Goal: Task Accomplishment & Management: Use online tool/utility

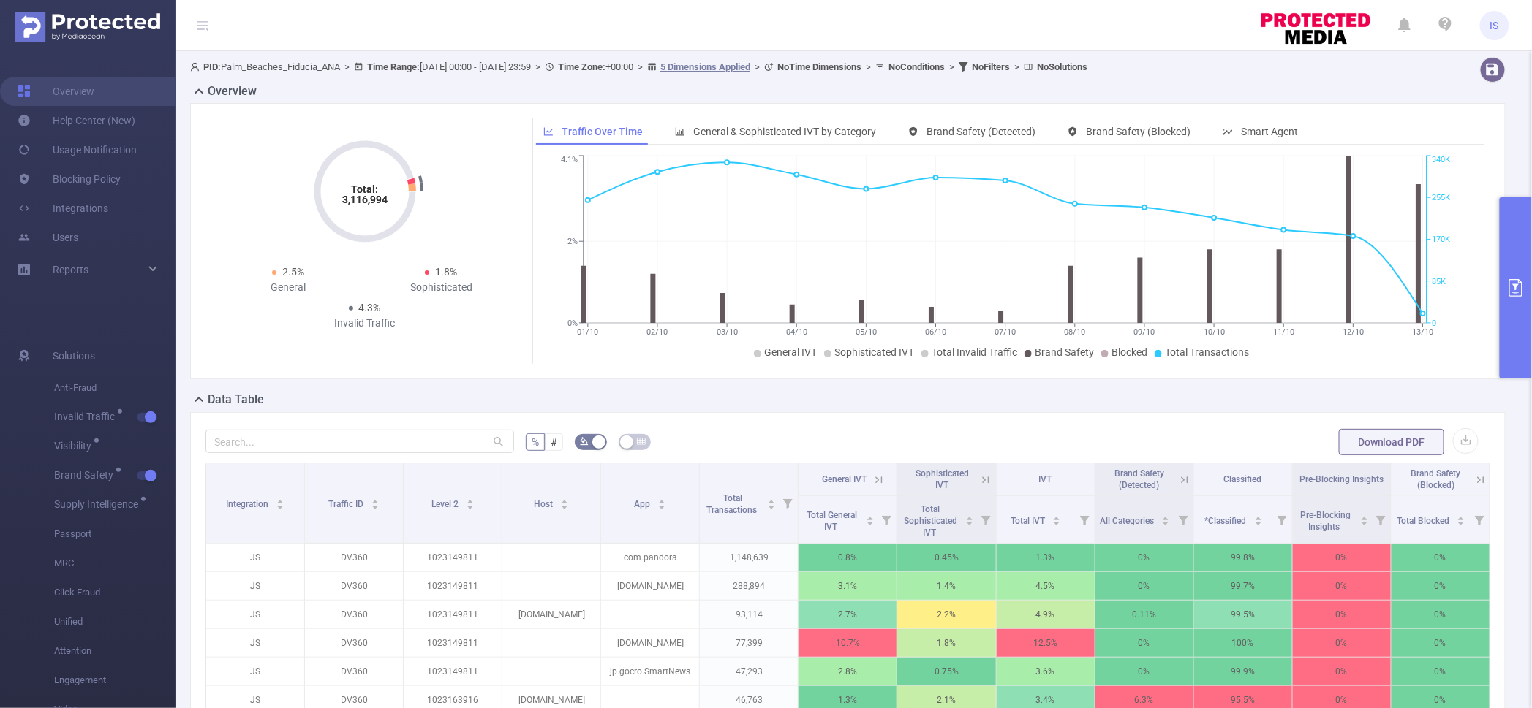
click at [1511, 238] on button "primary" at bounding box center [1516, 287] width 32 height 181
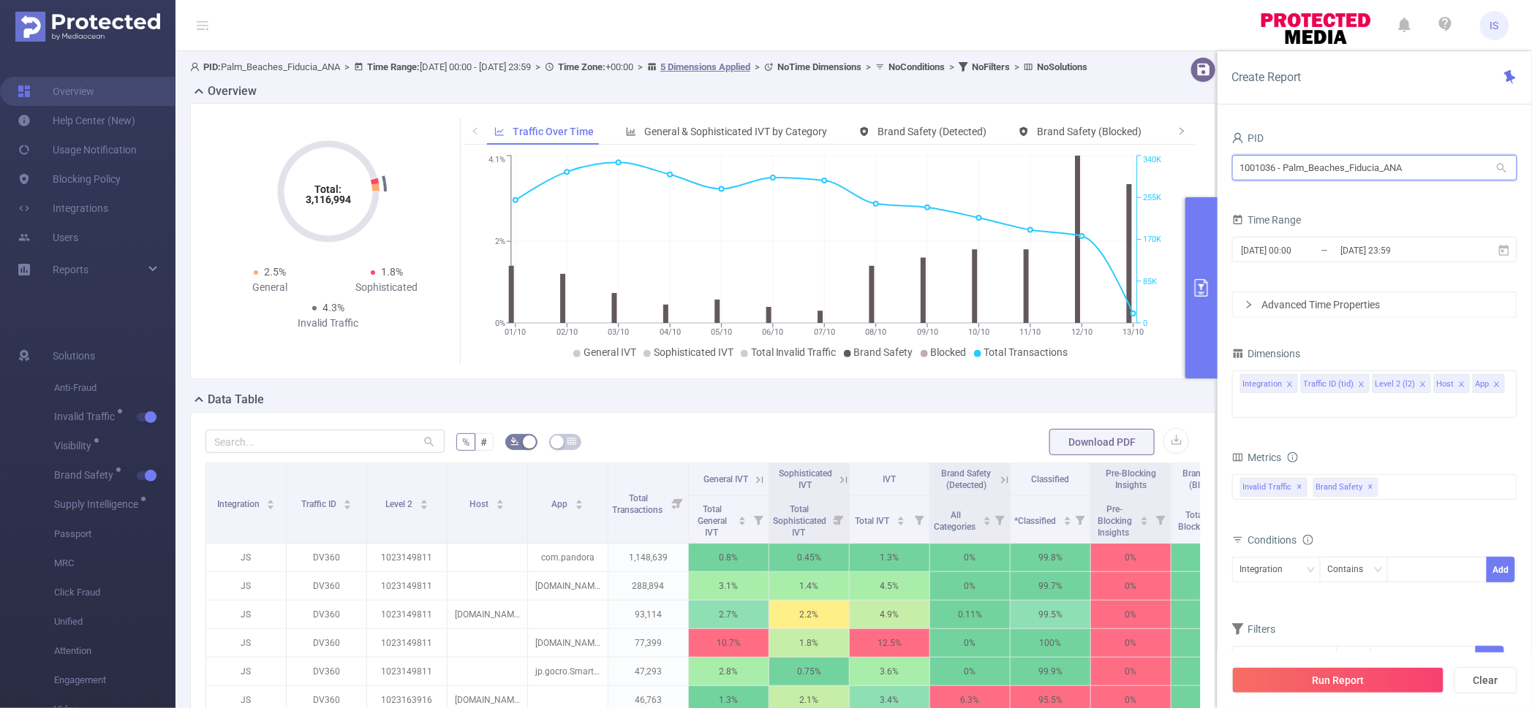
drag, startPoint x: 1424, startPoint y: 170, endPoint x: 1023, endPoint y: 113, distance: 404.6
click at [1023, 113] on section "PID: Palm_Beaches_Fiducia_ANA > Time Range: [DATE] 00:00 - [DATE] 23:59 > Time …" at bounding box center [853, 526] width 1356 height 951
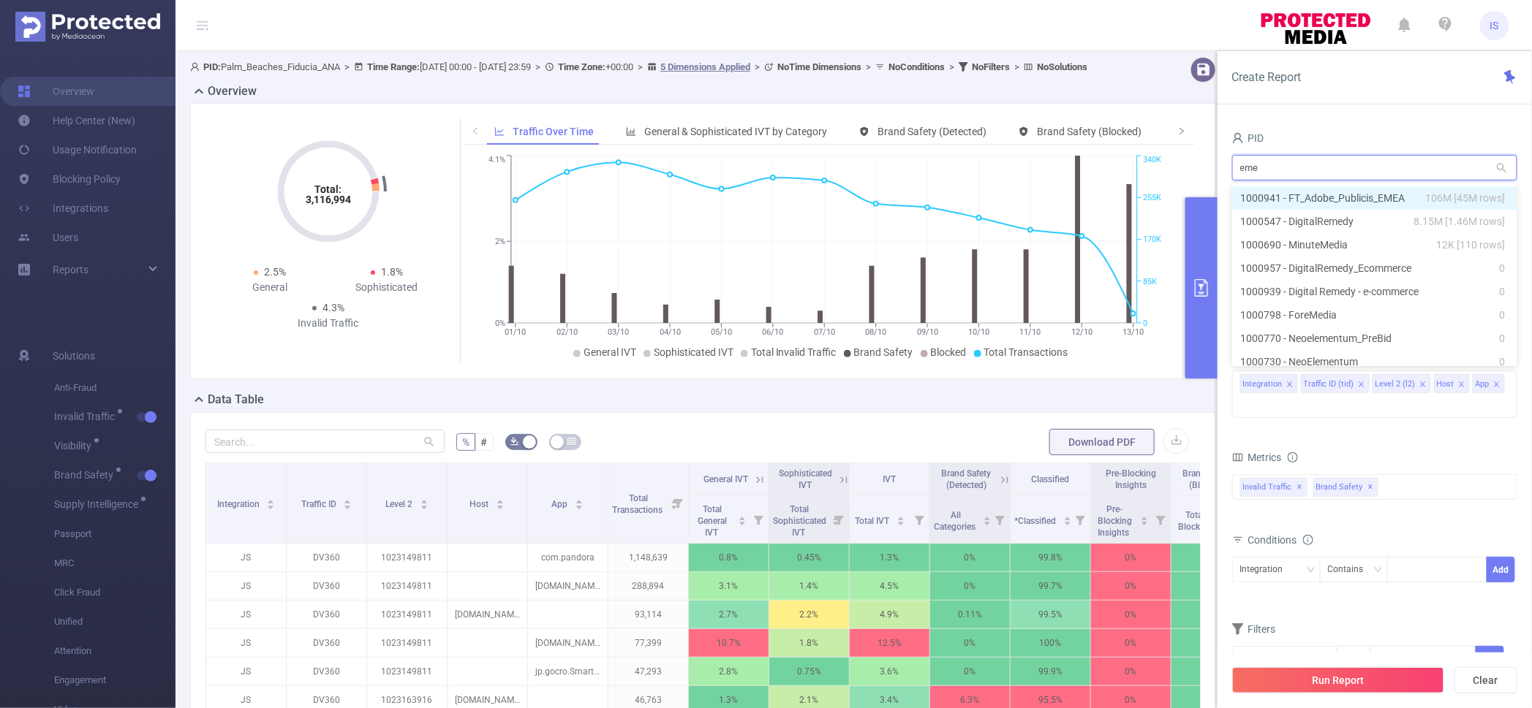
type input "emea"
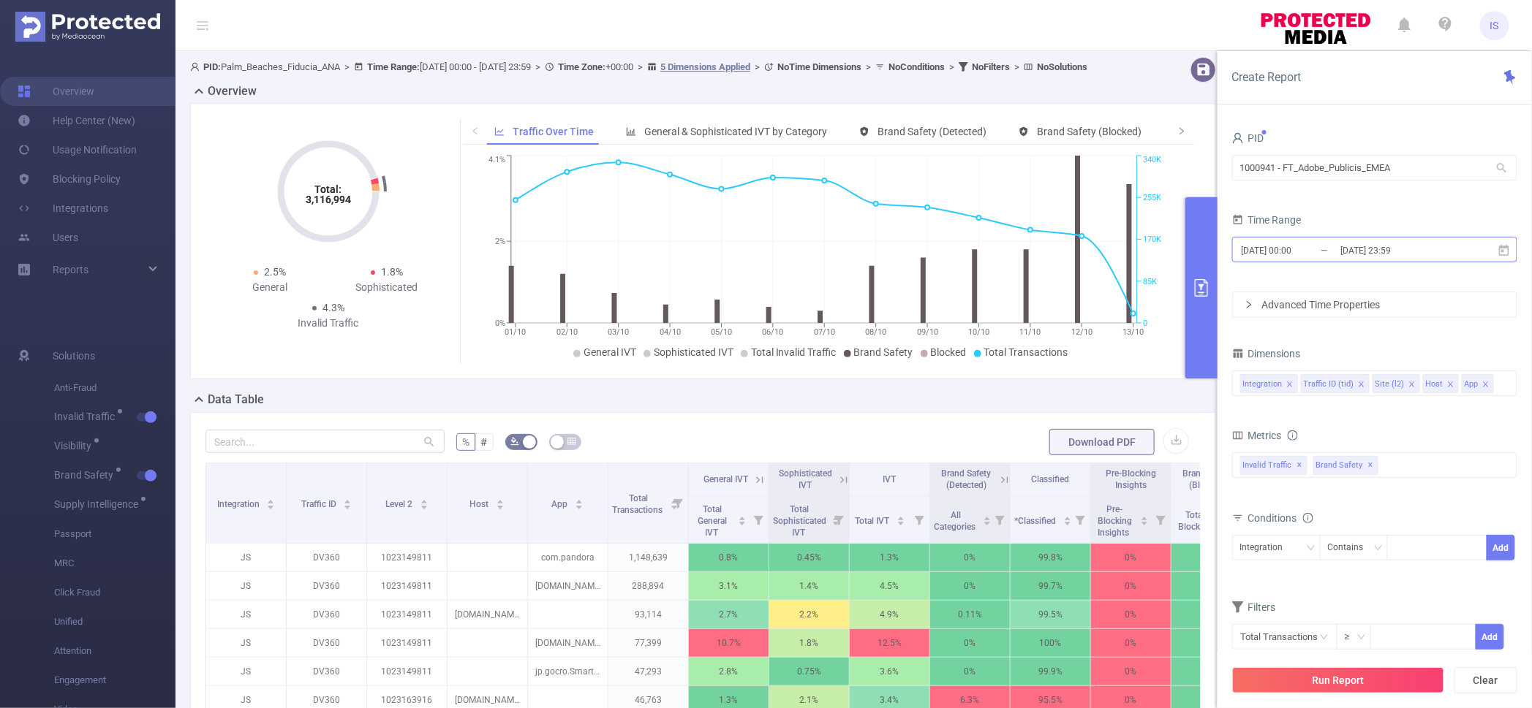
click at [1318, 252] on input "[DATE] 00:00" at bounding box center [1299, 251] width 118 height 20
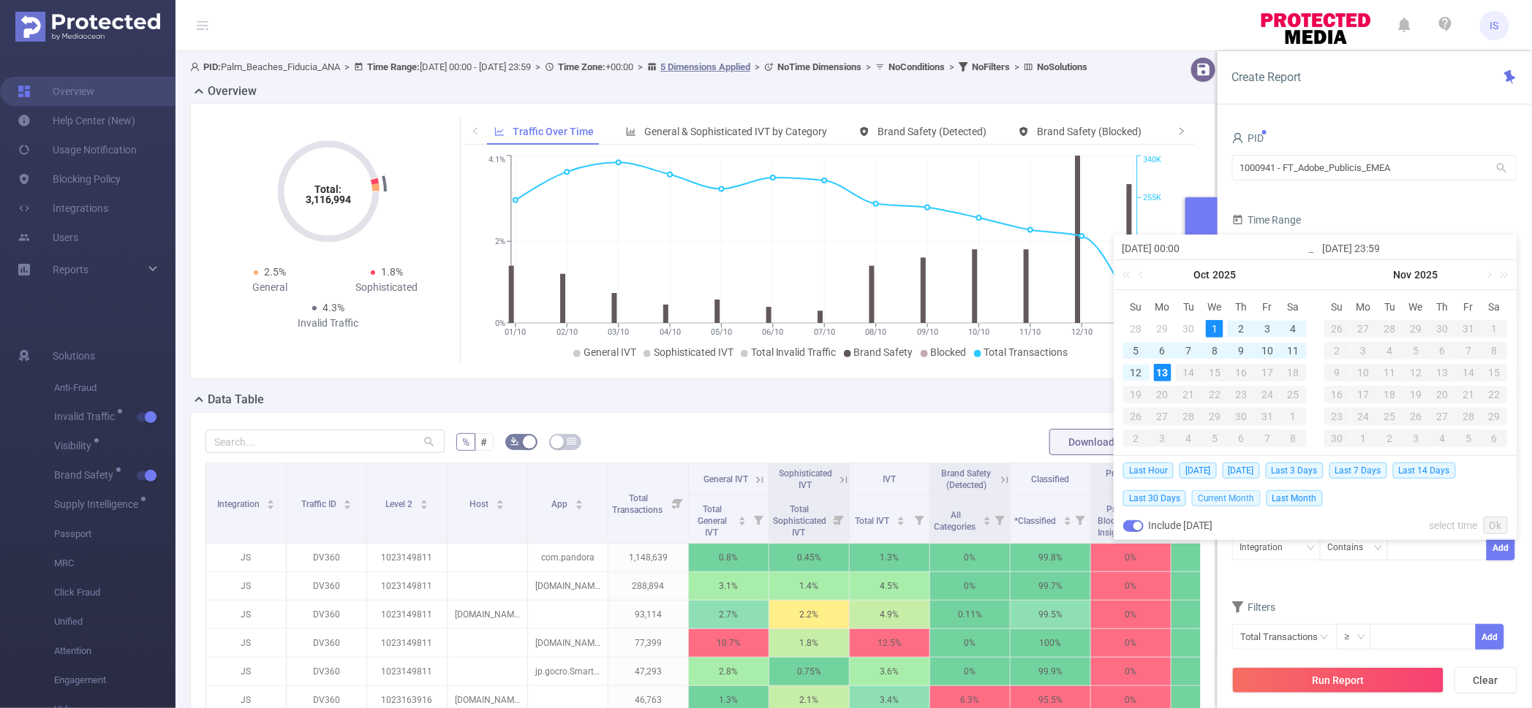
click at [1220, 501] on span "Current Month" at bounding box center [1226, 499] width 69 height 16
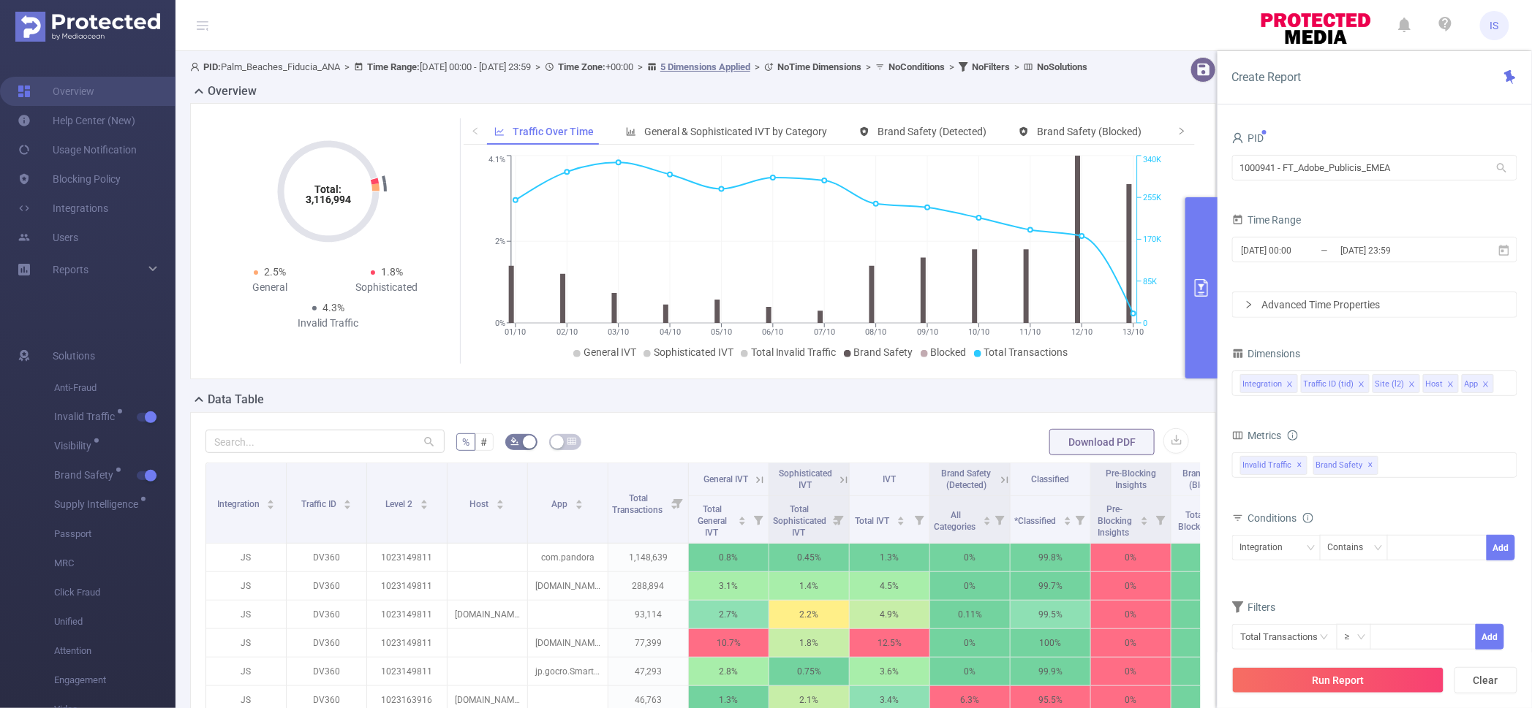
click at [1391, 518] on div "Conditions" at bounding box center [1374, 520] width 285 height 24
click at [1405, 679] on button "Run Report" at bounding box center [1338, 681] width 212 height 26
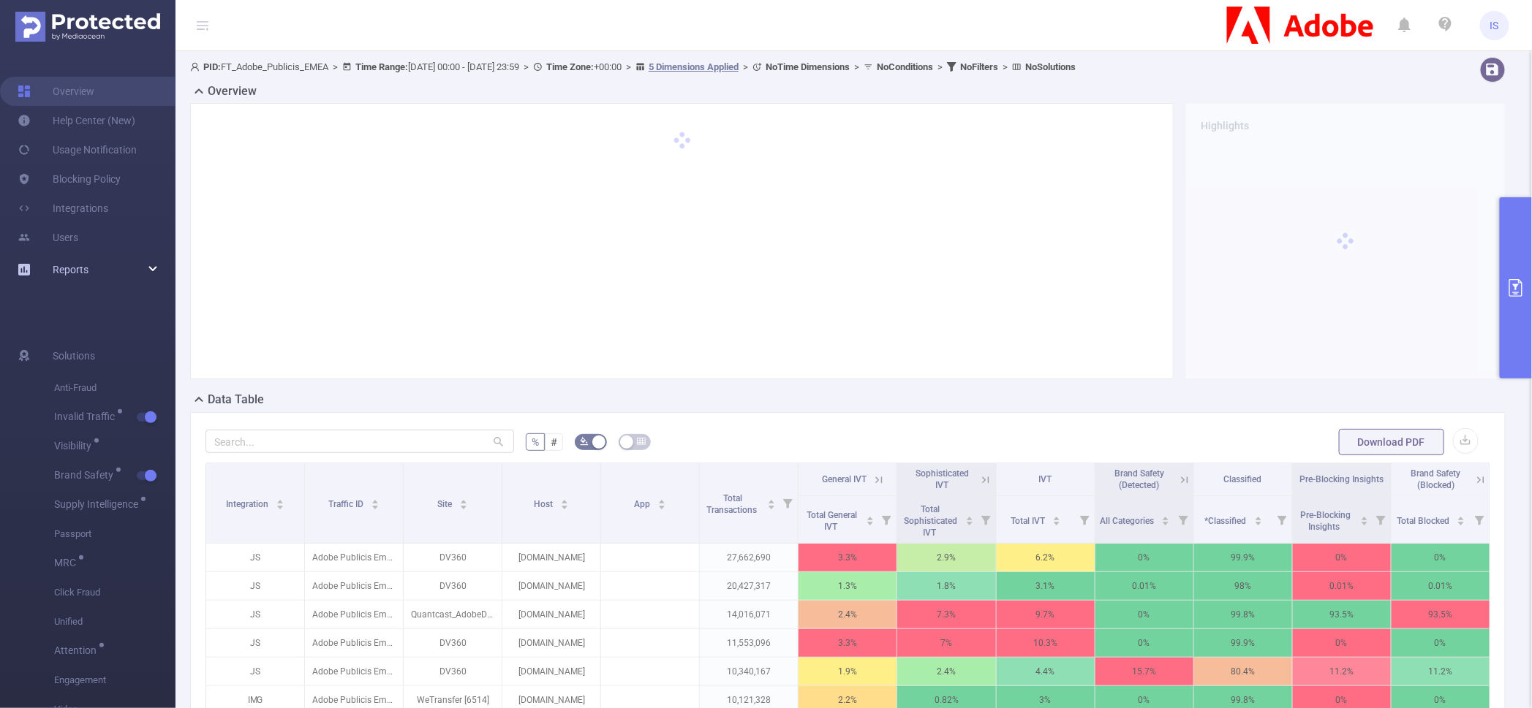
click at [147, 268] on div "Reports" at bounding box center [87, 269] width 175 height 29
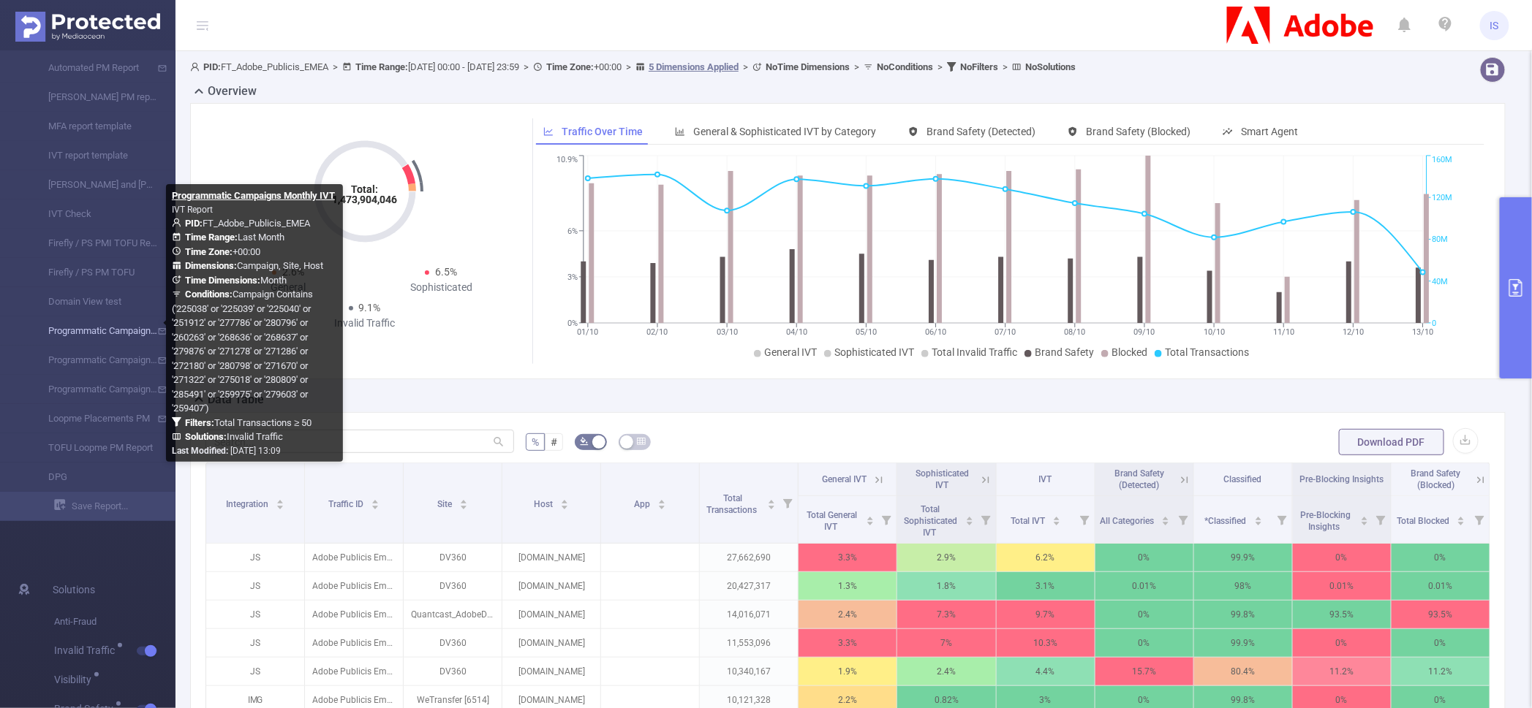
click at [115, 334] on link "Programmatic Campaigns Monthly IVT" at bounding box center [93, 331] width 129 height 29
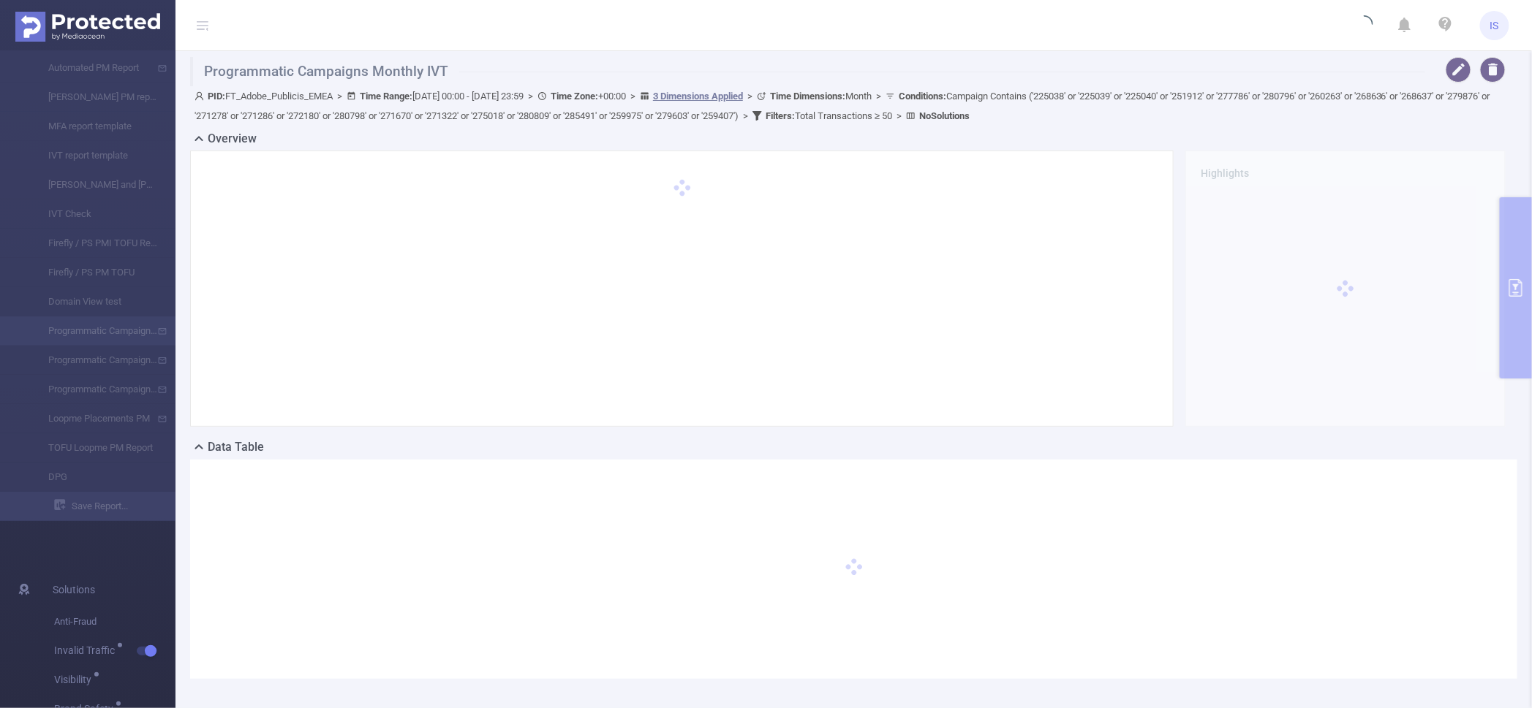
click at [1509, 253] on div "Programmatic Campaigns Monthly IVT PID: FT_Adobe_Publicis_EMEA > Time Range: [D…" at bounding box center [853, 379] width 1356 height 657
click at [620, 238] on div at bounding box center [681, 289] width 953 height 246
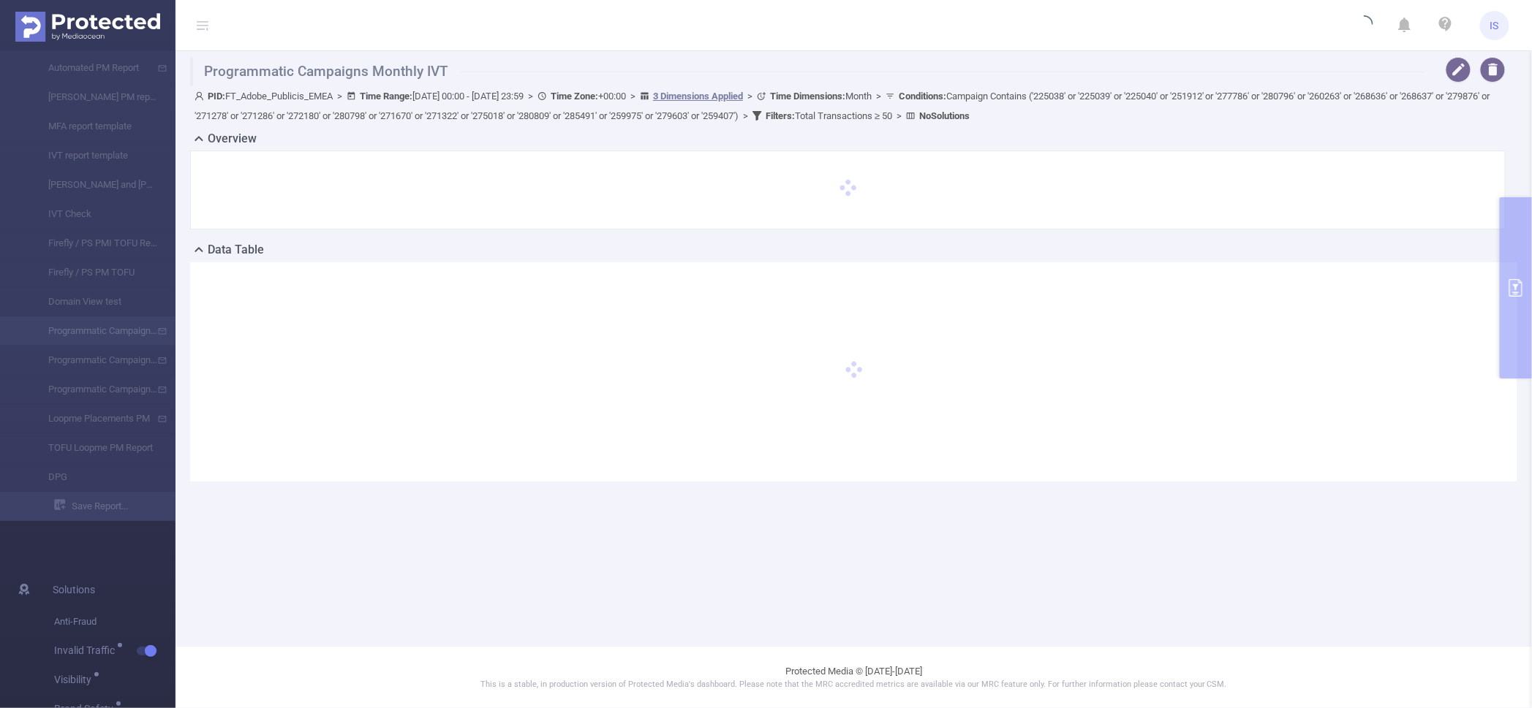
type input "[DATE] 00:00"
type input "[DATE] 23:59"
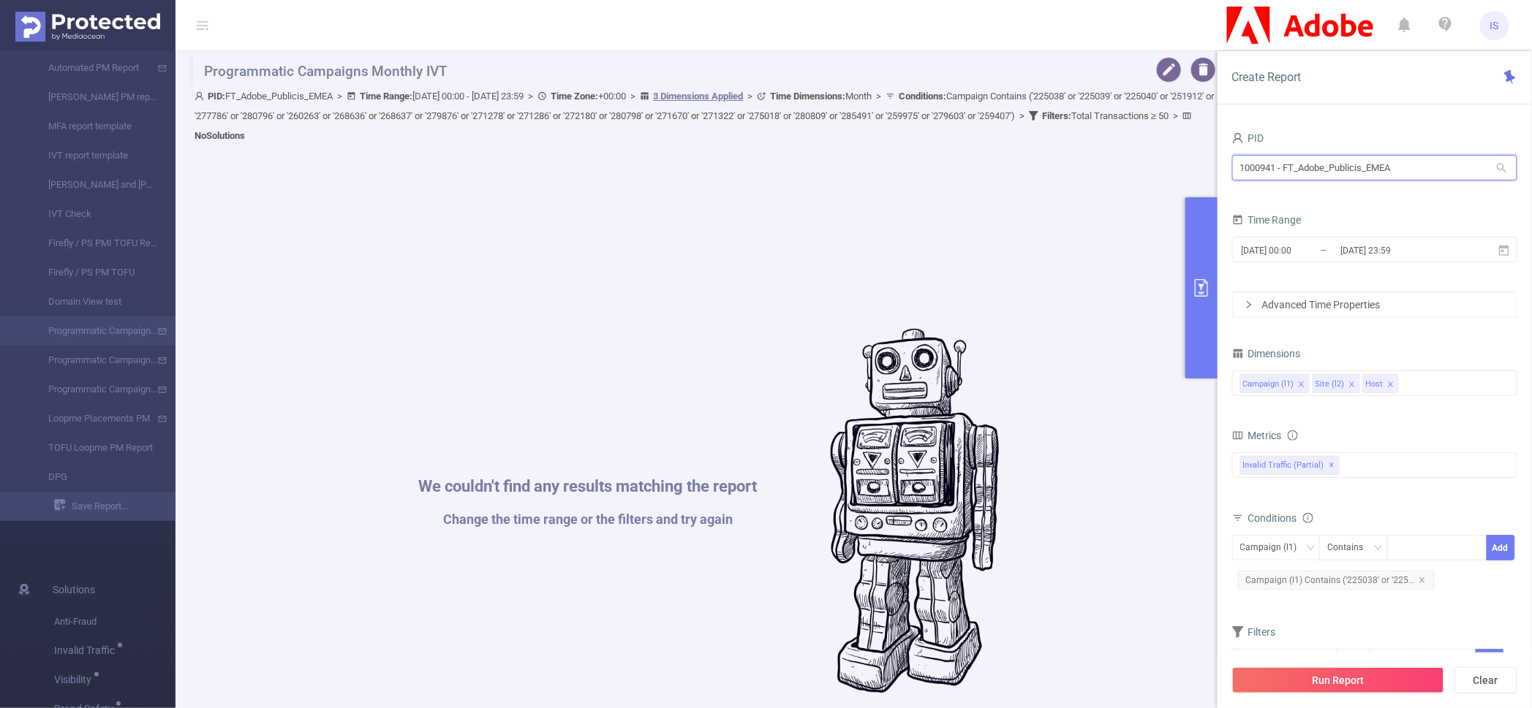
click at [1424, 165] on input "1000941 - FT_Adobe_Publicis_EMEA" at bounding box center [1374, 168] width 285 height 26
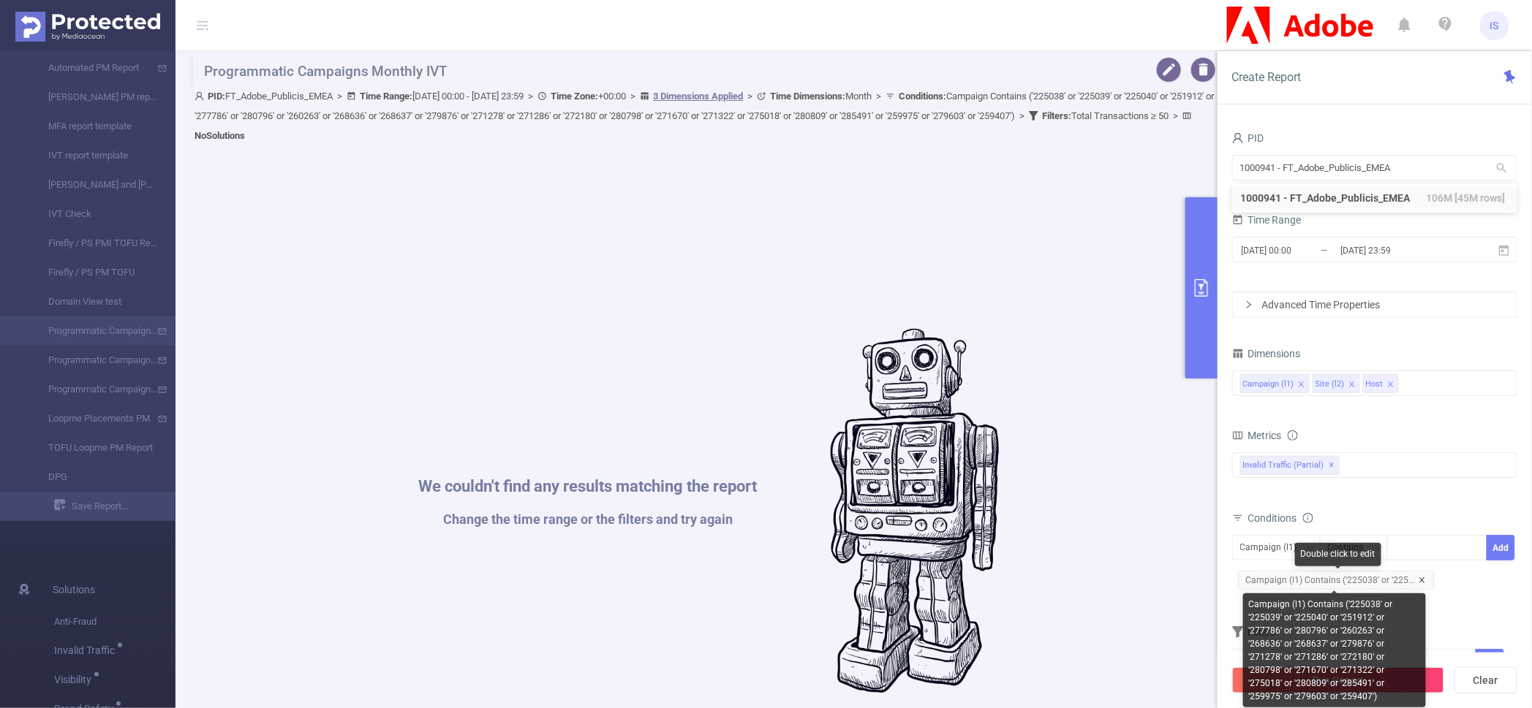
click at [1419, 577] on icon "icon: close" at bounding box center [1421, 580] width 7 height 7
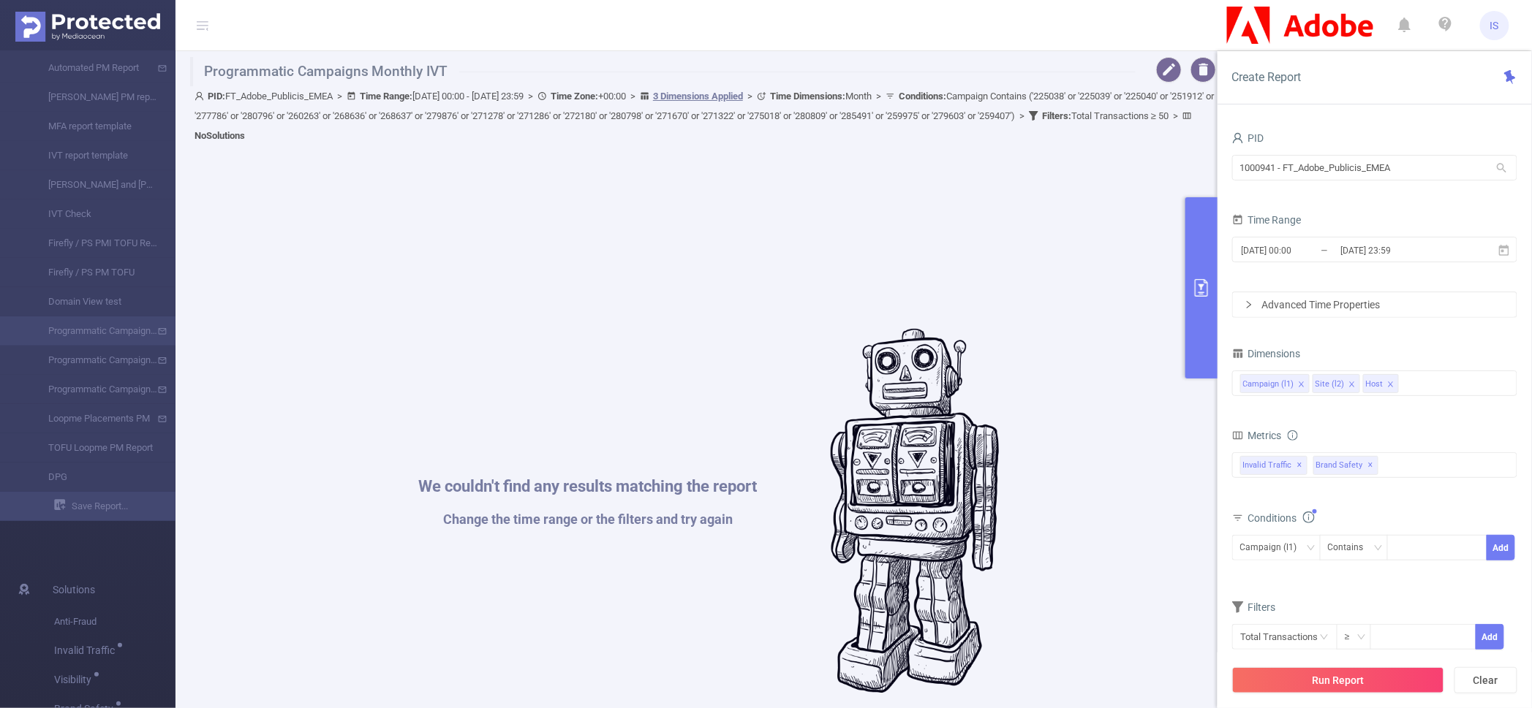
click at [1418, 585] on form "Dimensions Campaign (l1) Site (l2) Host Metrics total Total General IVT Data Ce…" at bounding box center [1374, 519] width 285 height 350
click at [1351, 682] on button "Run Report" at bounding box center [1338, 681] width 212 height 26
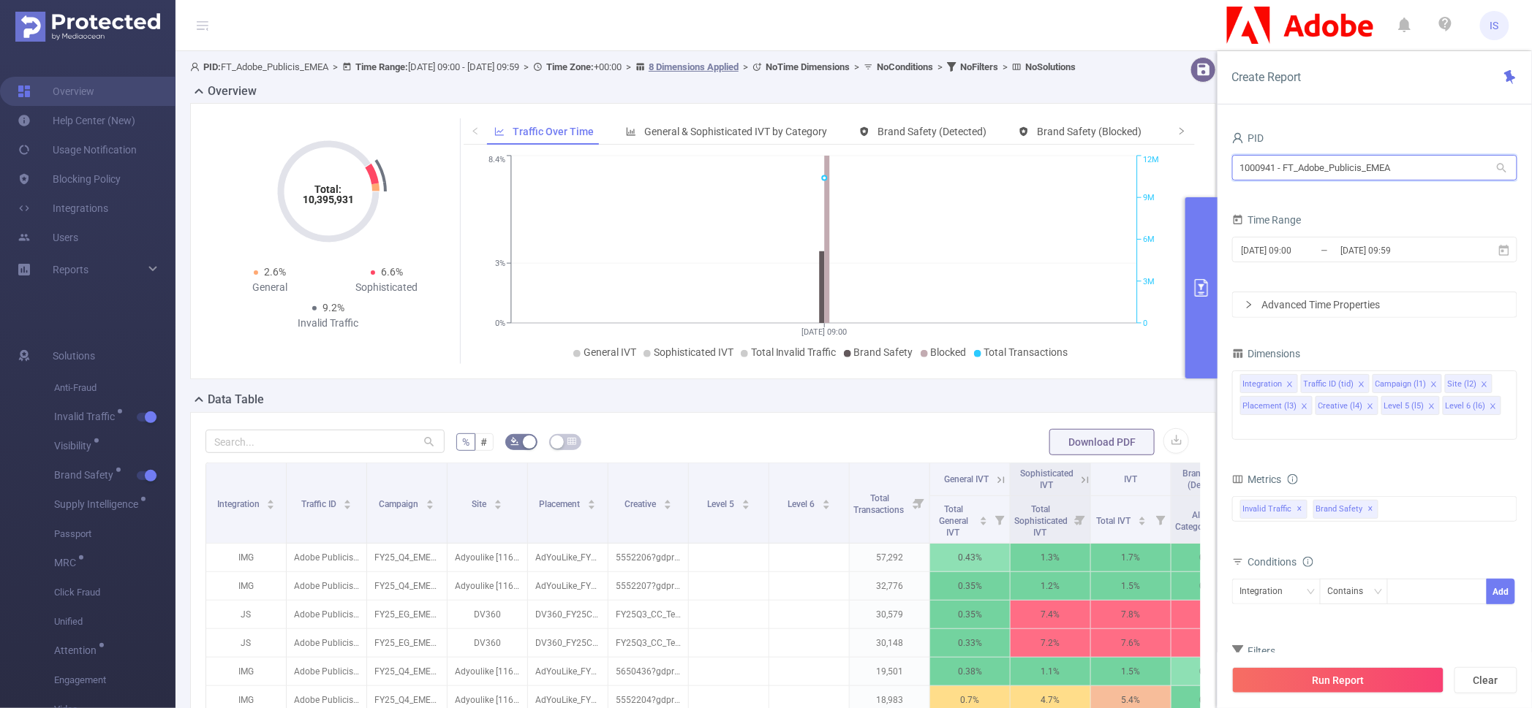
drag, startPoint x: 1415, startPoint y: 171, endPoint x: 1106, endPoint y: 165, distance: 308.6
click at [1106, 165] on section "PID: FT_Adobe_Publicis_EMEA > Time Range: 2025-10-13 09:00 - 2025-10-13 09:59 >…" at bounding box center [853, 526] width 1356 height 951
type input "betwee"
click at [1251, 173] on input "1000787 - BetweenX" at bounding box center [1374, 168] width 285 height 26
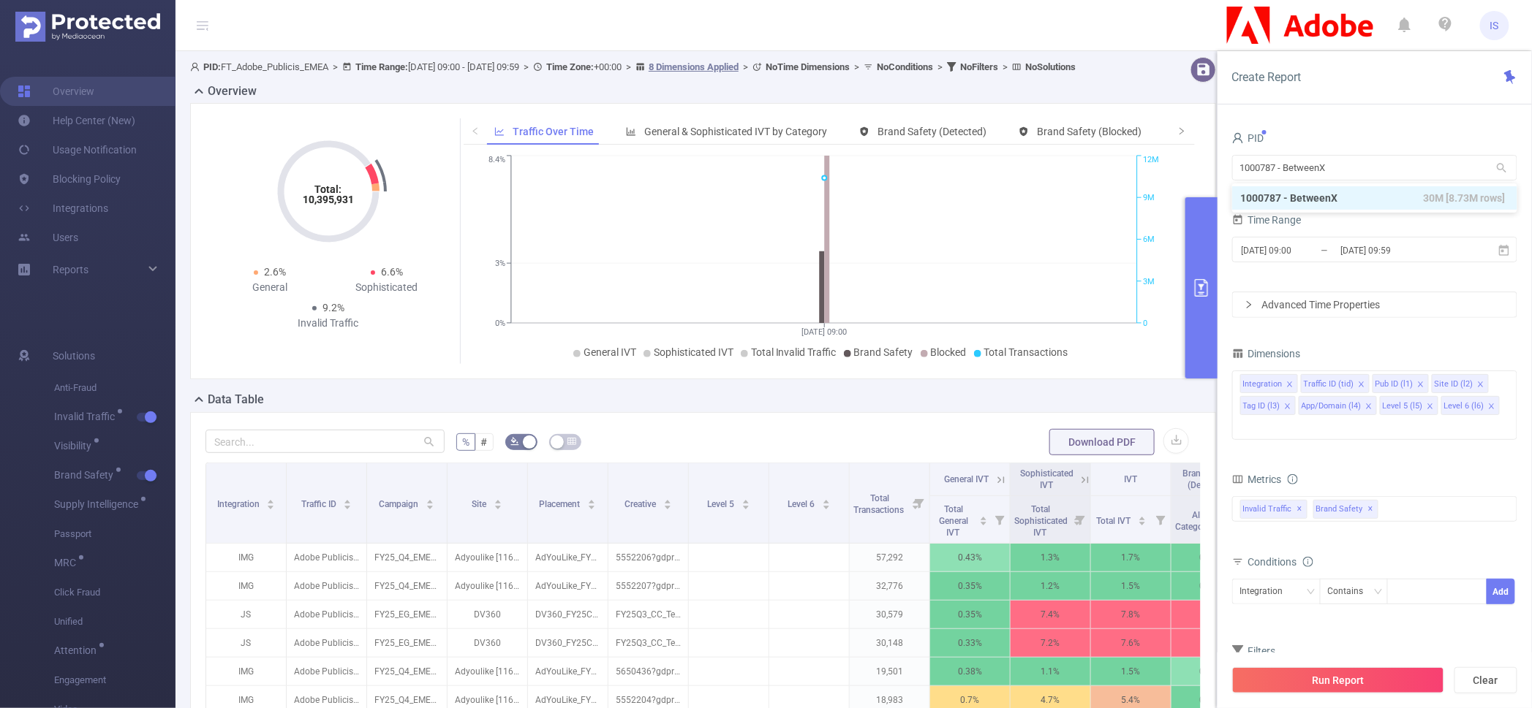
drag, startPoint x: 1120, startPoint y: 418, endPoint x: 1133, endPoint y: 363, distance: 57.1
click at [1120, 412] on div "Data Table" at bounding box center [708, 401] width 1037 height 20
click at [1260, 160] on input "1000787 - BetweenX" at bounding box center [1374, 168] width 285 height 26
click at [1392, 221] on div "Time Range" at bounding box center [1374, 222] width 285 height 24
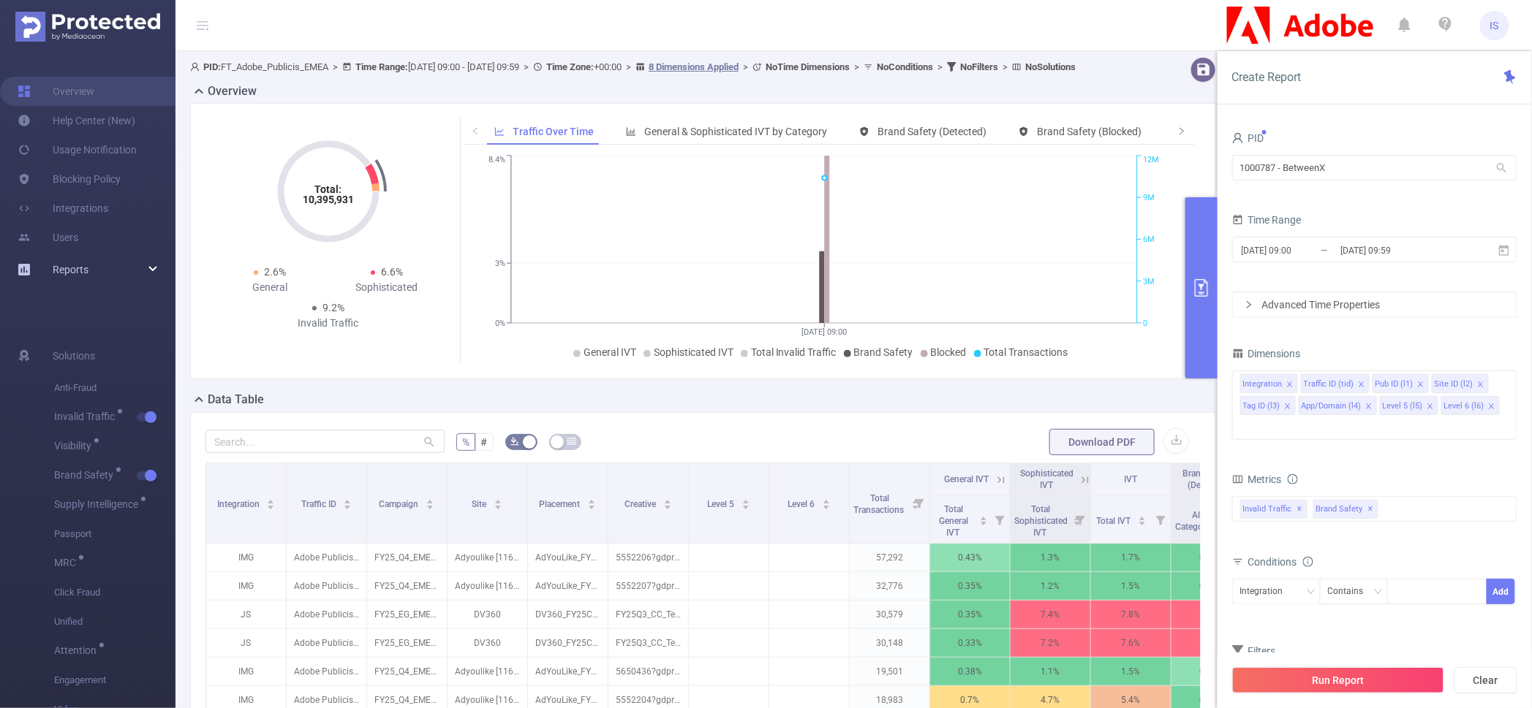
click at [150, 271] on div "Reports" at bounding box center [87, 269] width 175 height 29
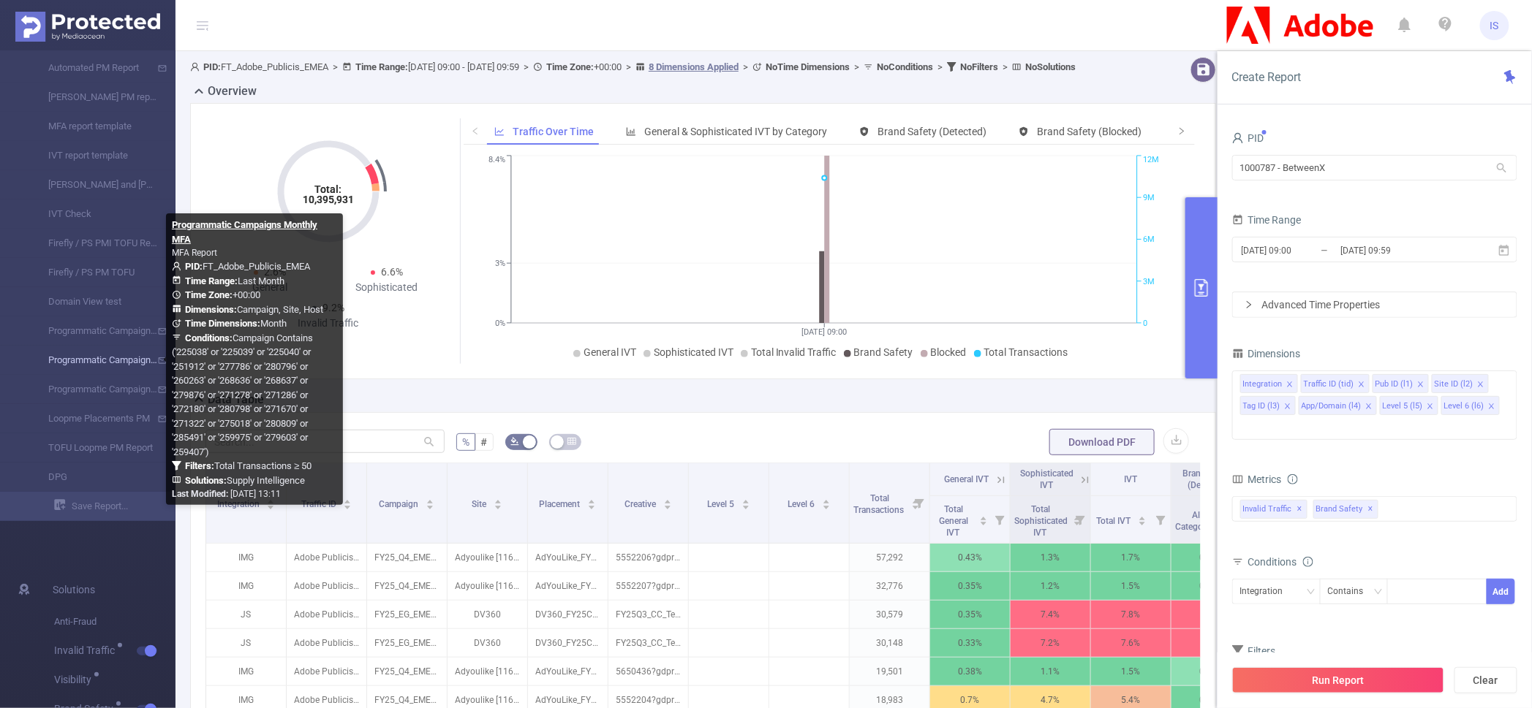
click at [92, 361] on link "Programmatic Campaigns Monthly MFA" at bounding box center [93, 360] width 129 height 29
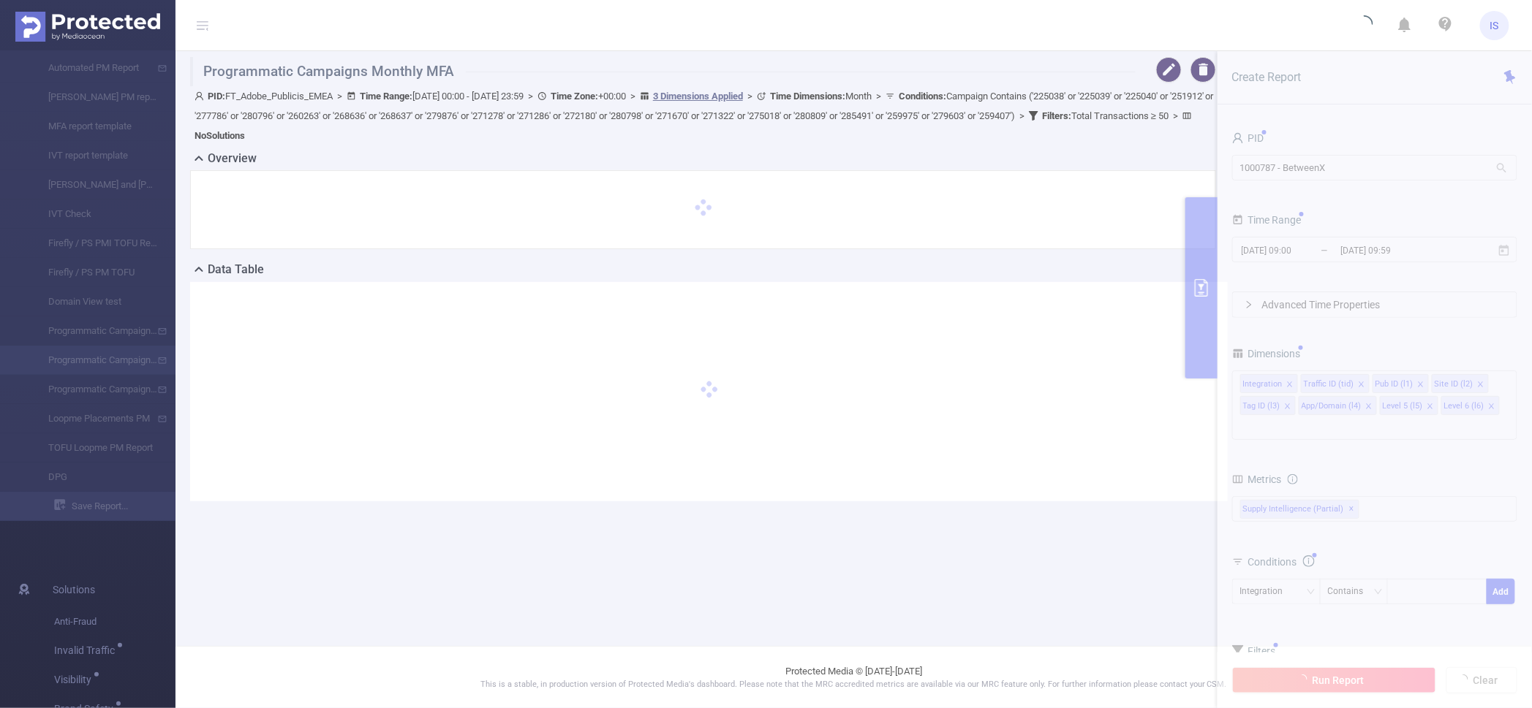
type input "[DATE] 00:00"
type input "[DATE] 23:59"
